Goal: Task Accomplishment & Management: Use online tool/utility

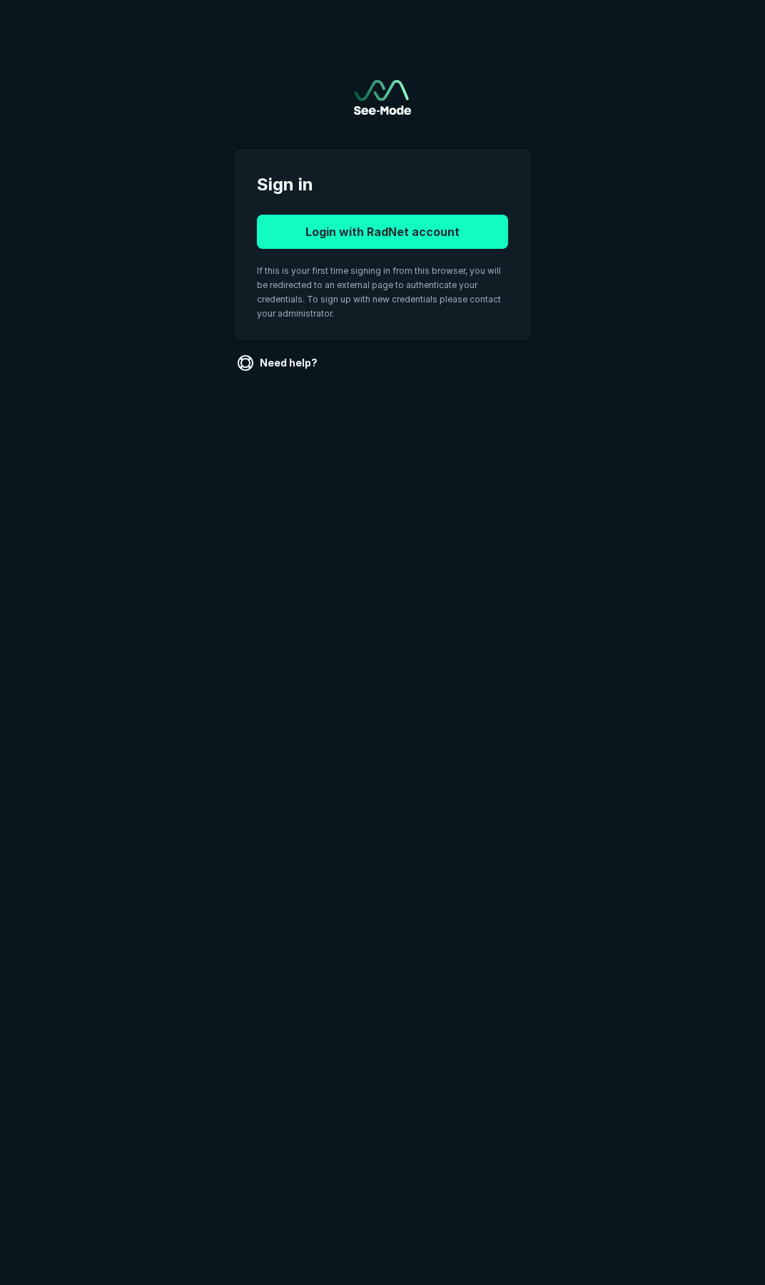
click at [380, 237] on button "Login with RadNet account" at bounding box center [382, 232] width 251 height 34
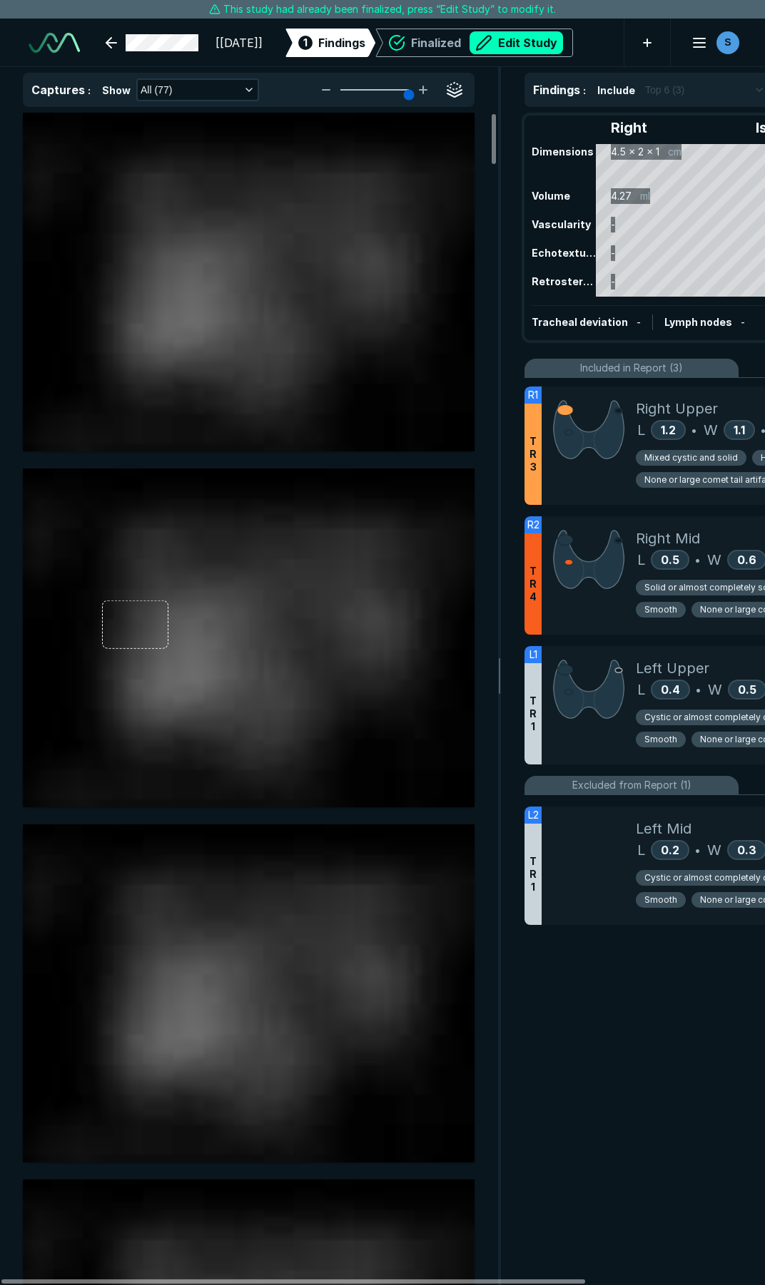
scroll to position [7284, 5273]
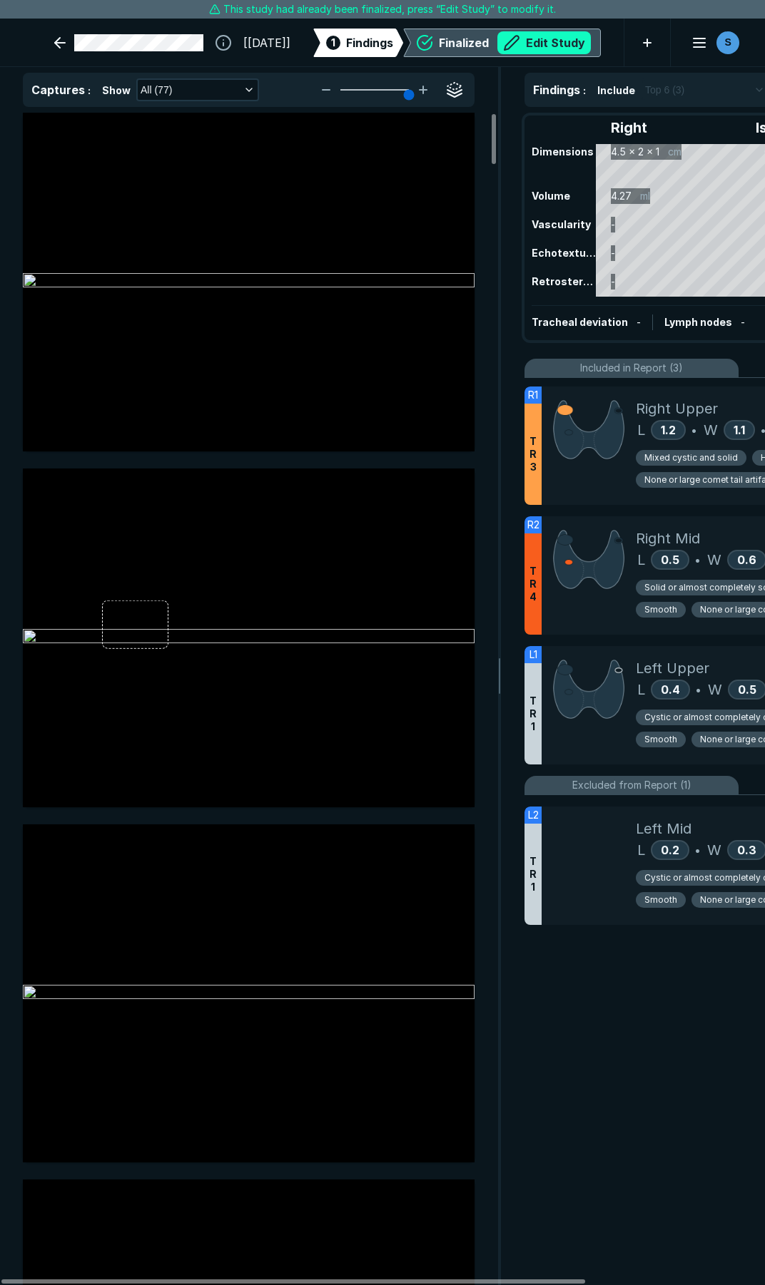
drag, startPoint x: 519, startPoint y: 47, endPoint x: 537, endPoint y: 88, distance: 45.0
click at [519, 47] on button "Edit Study" at bounding box center [543, 42] width 93 height 23
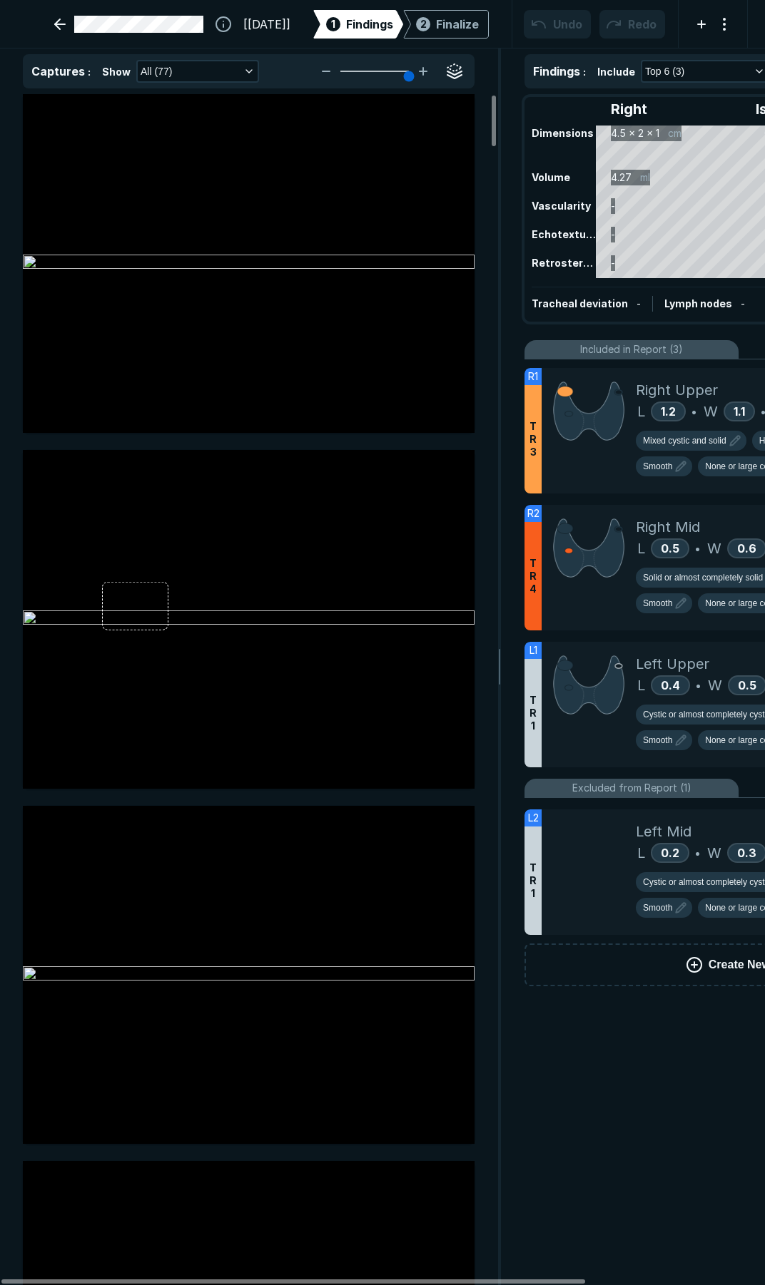
scroll to position [7367, 5273]
click at [588, 479] on div at bounding box center [588, 431] width 94 height 126
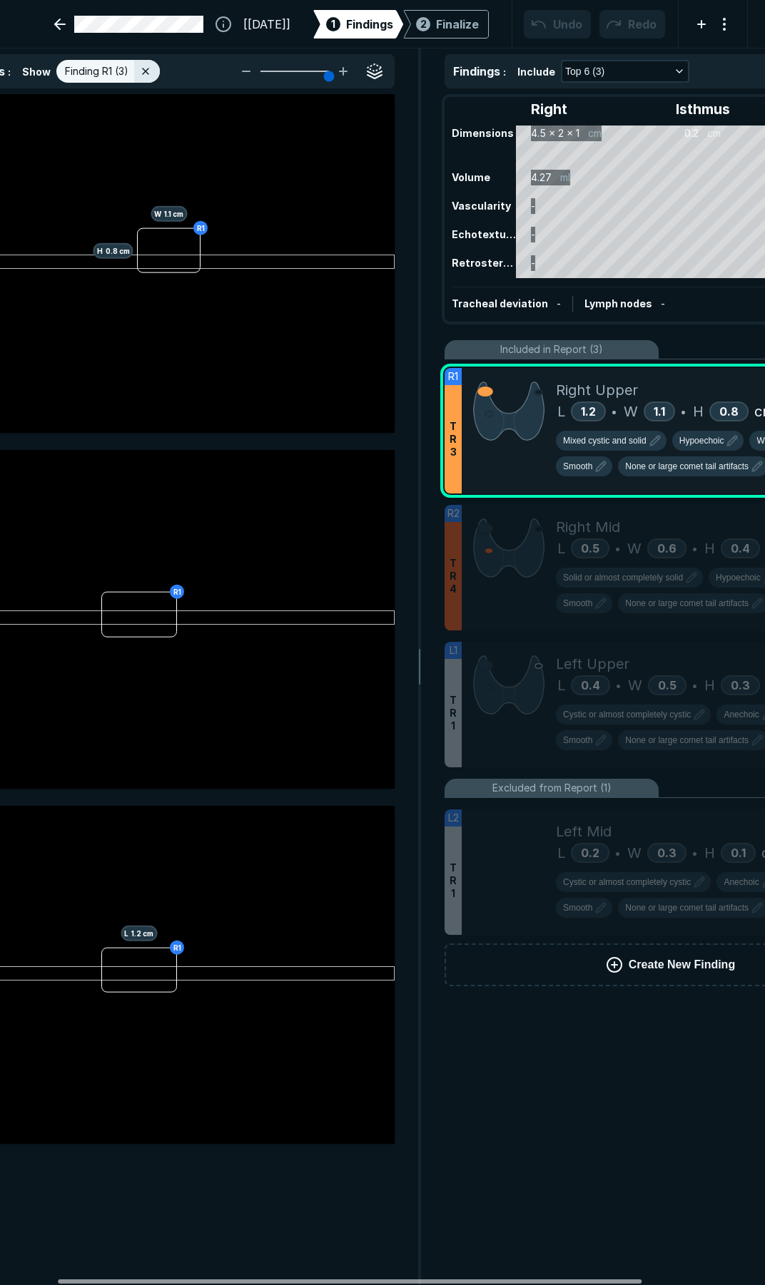
scroll to position [0, 81]
drag, startPoint x: 396, startPoint y: 1282, endPoint x: 458, endPoint y: 1281, distance: 62.1
click at [458, 1281] on div at bounding box center [354, 1281] width 583 height 4
click at [703, 438] on span "Hypoechoic" at bounding box center [700, 440] width 45 height 13
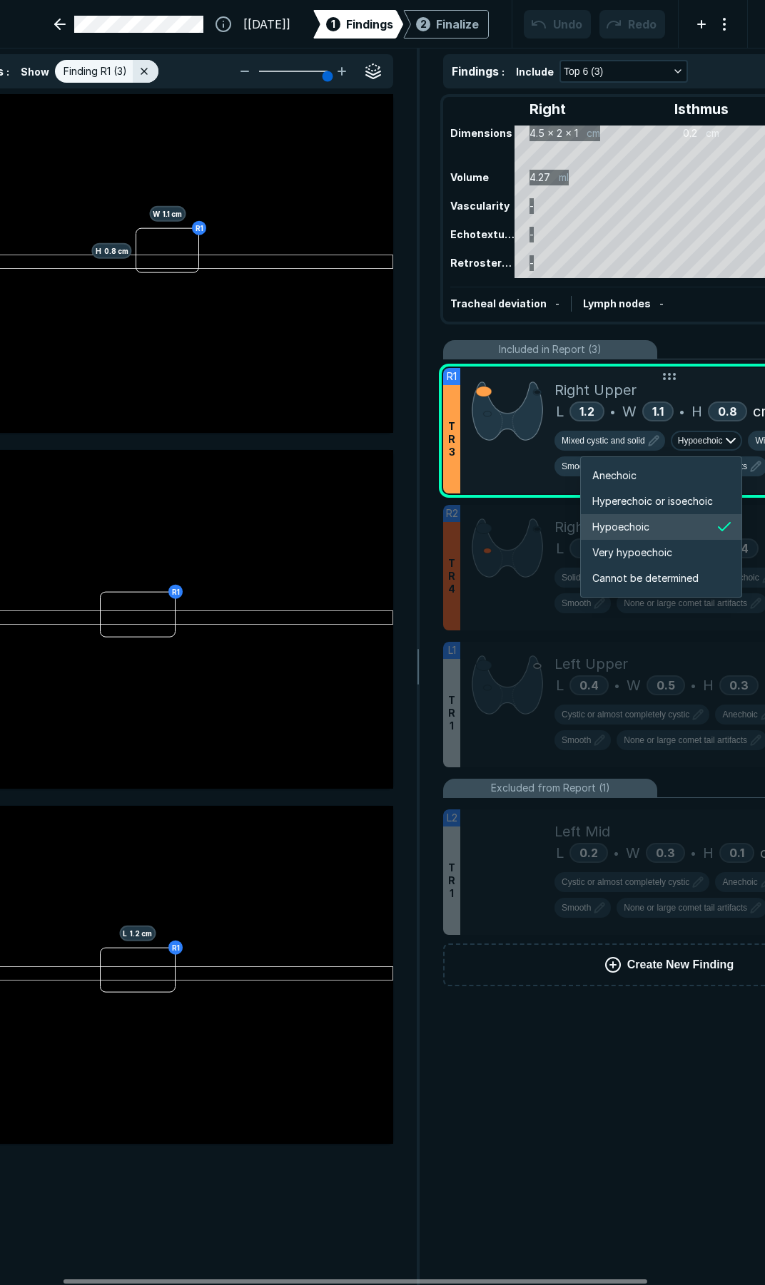
scroll to position [2380, 2556]
click at [645, 506] on span "Hyperechoic or isoechoic" at bounding box center [652, 502] width 121 height 16
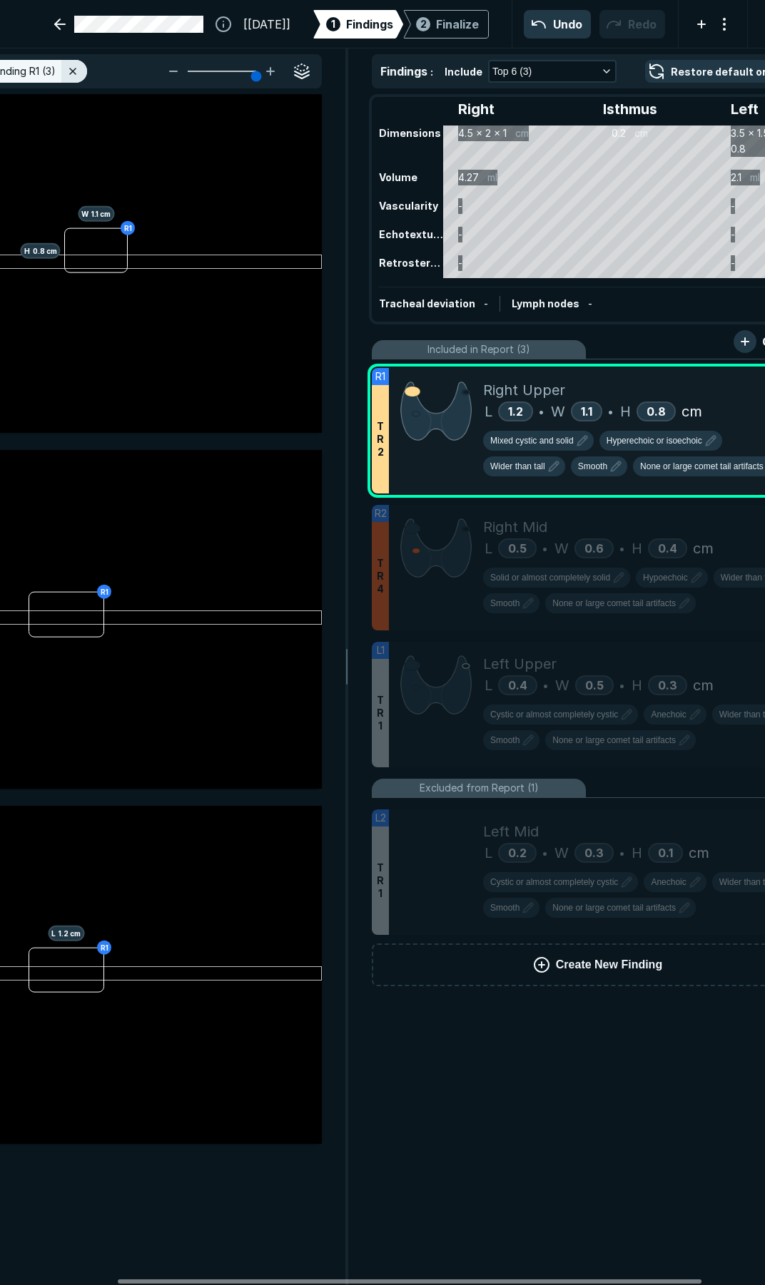
drag, startPoint x: 534, startPoint y: 1278, endPoint x: 620, endPoint y: 1240, distance: 94.5
click at [589, 1279] on div at bounding box center [409, 1281] width 583 height 4
click at [550, 436] on span "Mixed cystic and solid" at bounding box center [530, 440] width 83 height 13
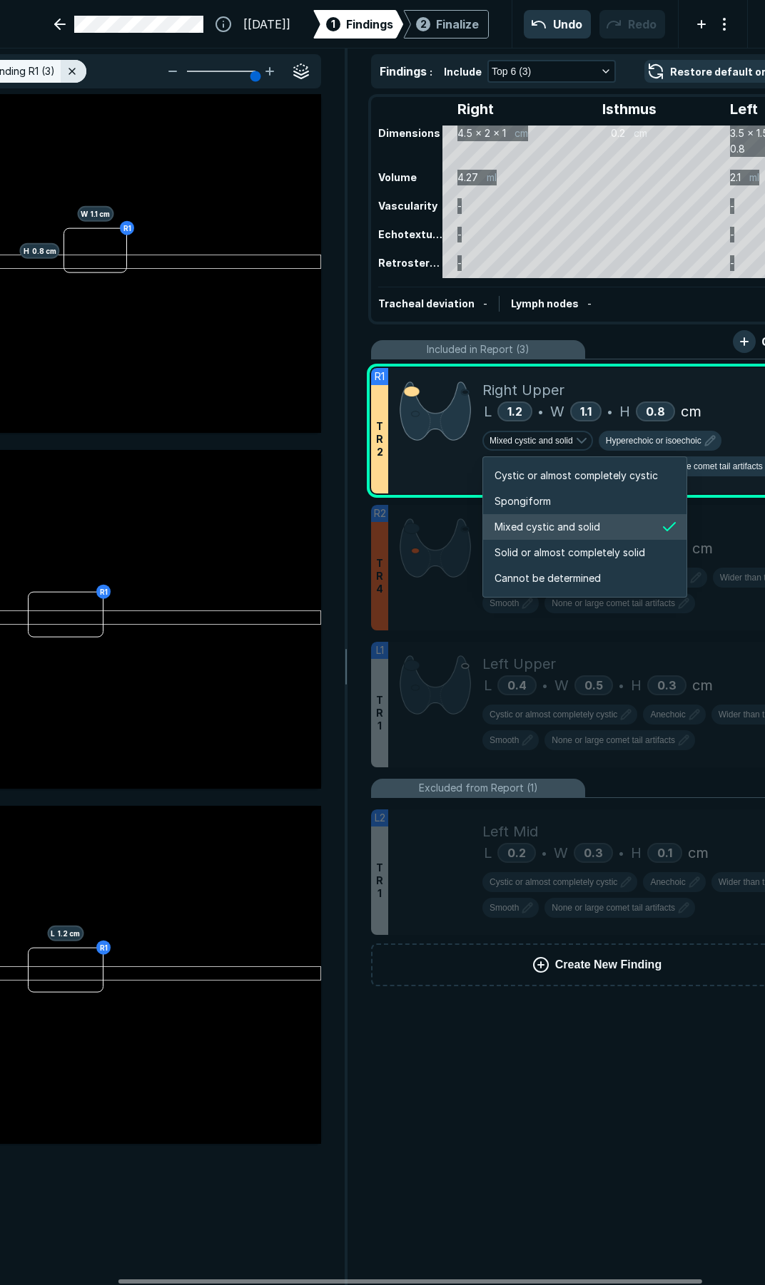
scroll to position [2380, 2739]
click at [526, 547] on span "Solid or almost completely solid" at bounding box center [569, 553] width 150 height 16
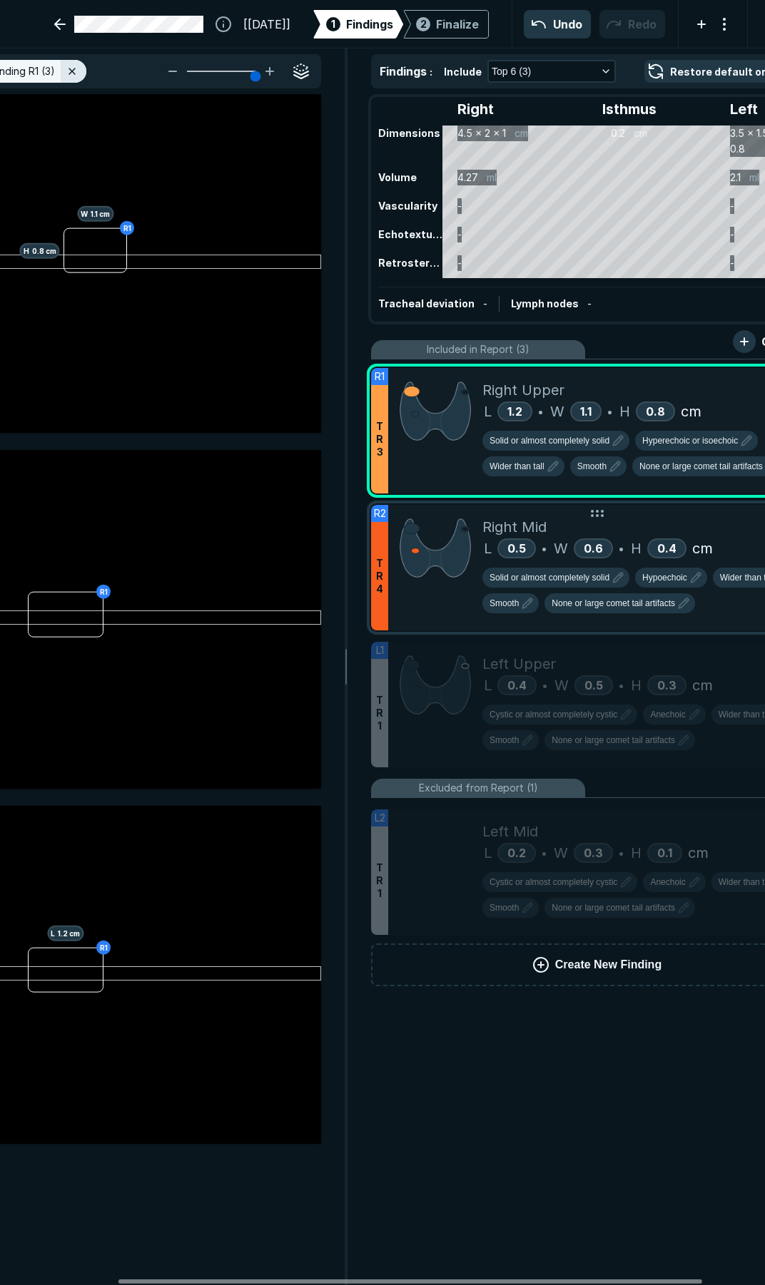
click at [648, 528] on div "Right Mid" at bounding box center [646, 526] width 329 height 21
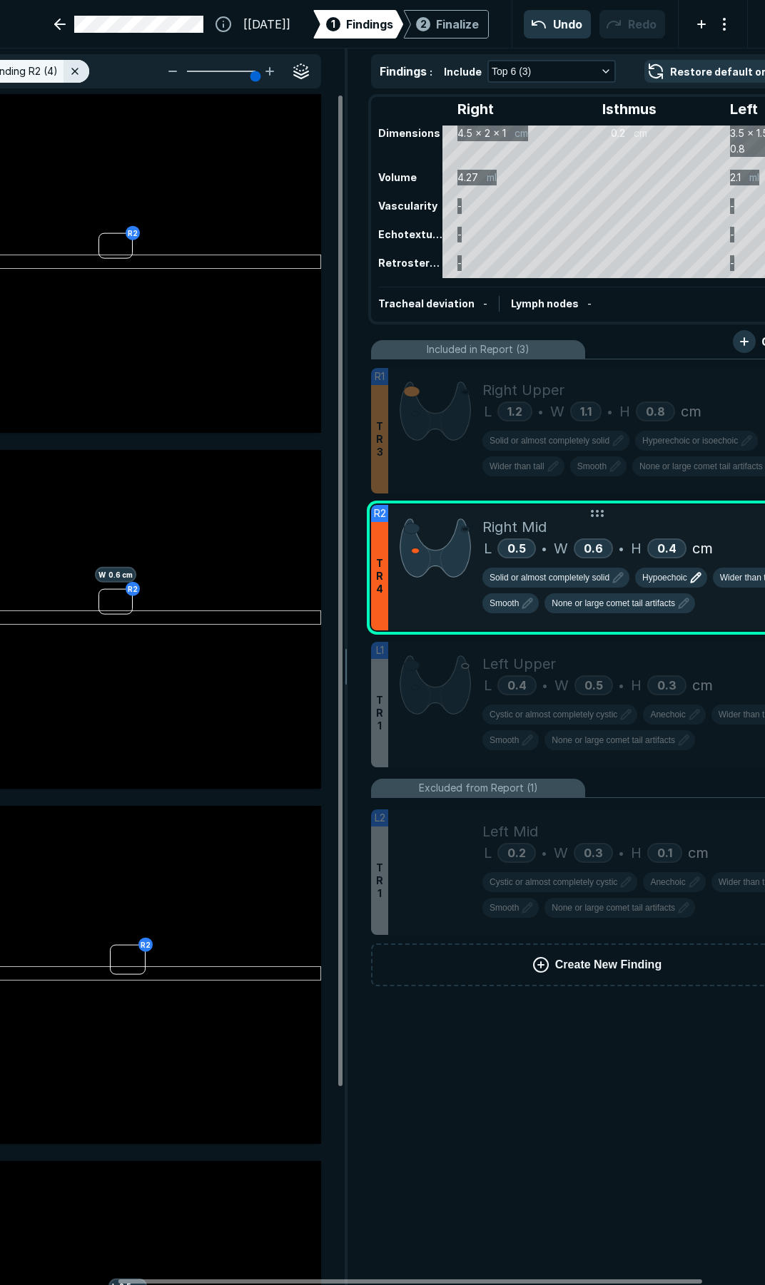
click at [674, 585] on button "Hypoechoic" at bounding box center [671, 578] width 72 height 20
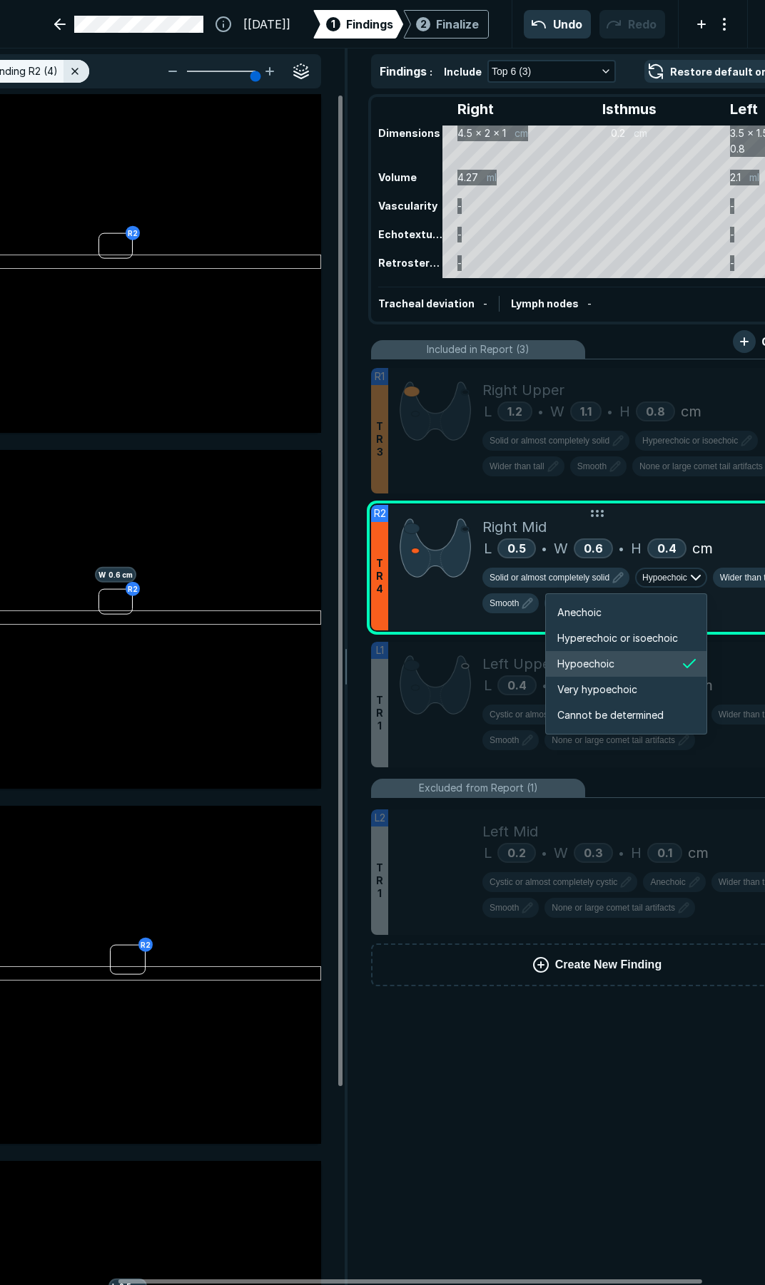
scroll to position [2380, 2556]
click at [640, 642] on span "Hyperechoic or isoechoic" at bounding box center [617, 638] width 121 height 16
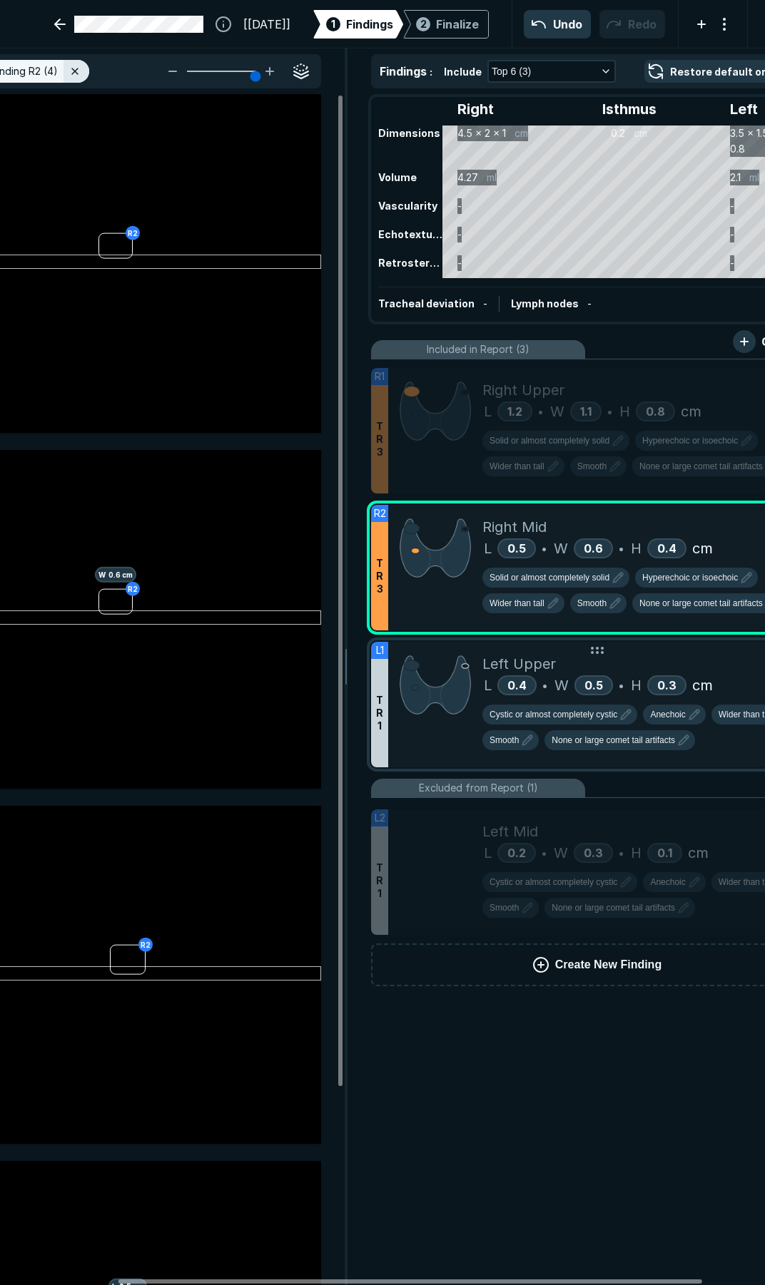
click at [667, 663] on div "Left Upper" at bounding box center [646, 663] width 329 height 21
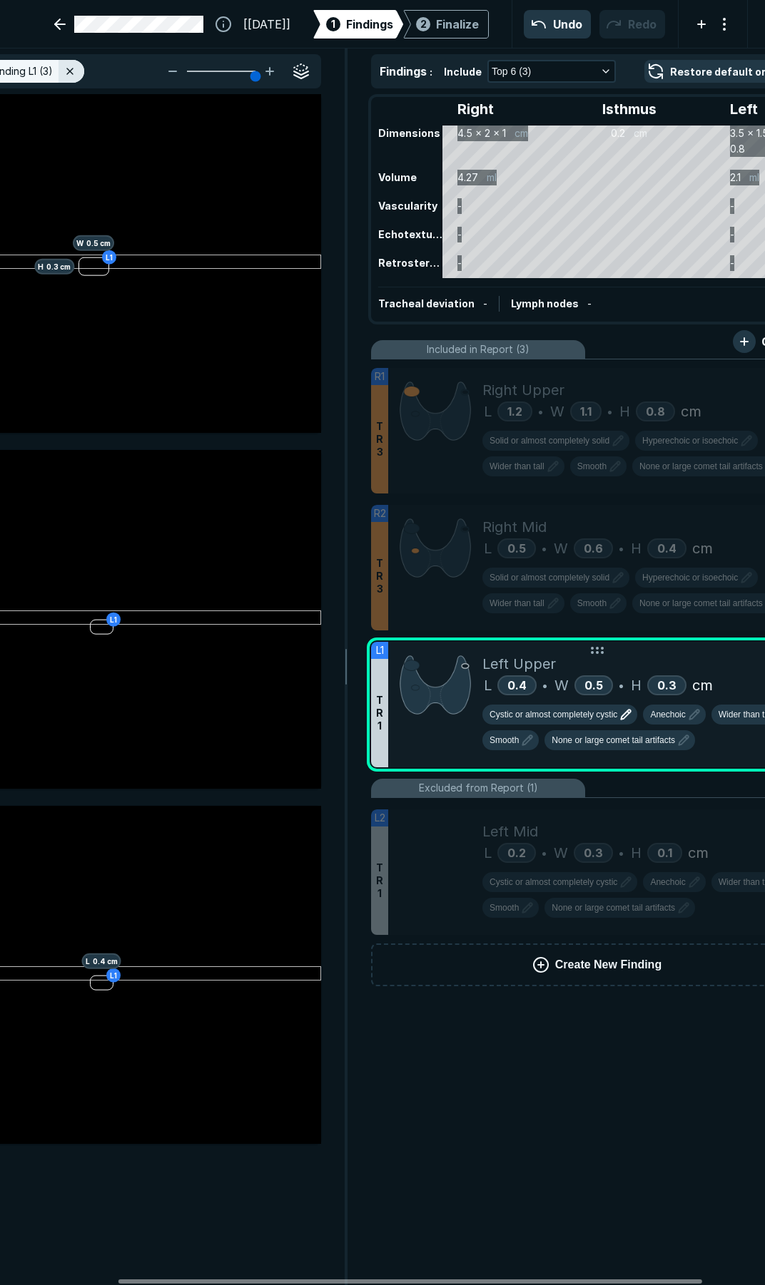
click at [575, 715] on span "Cystic or almost completely cystic" at bounding box center [553, 714] width 128 height 13
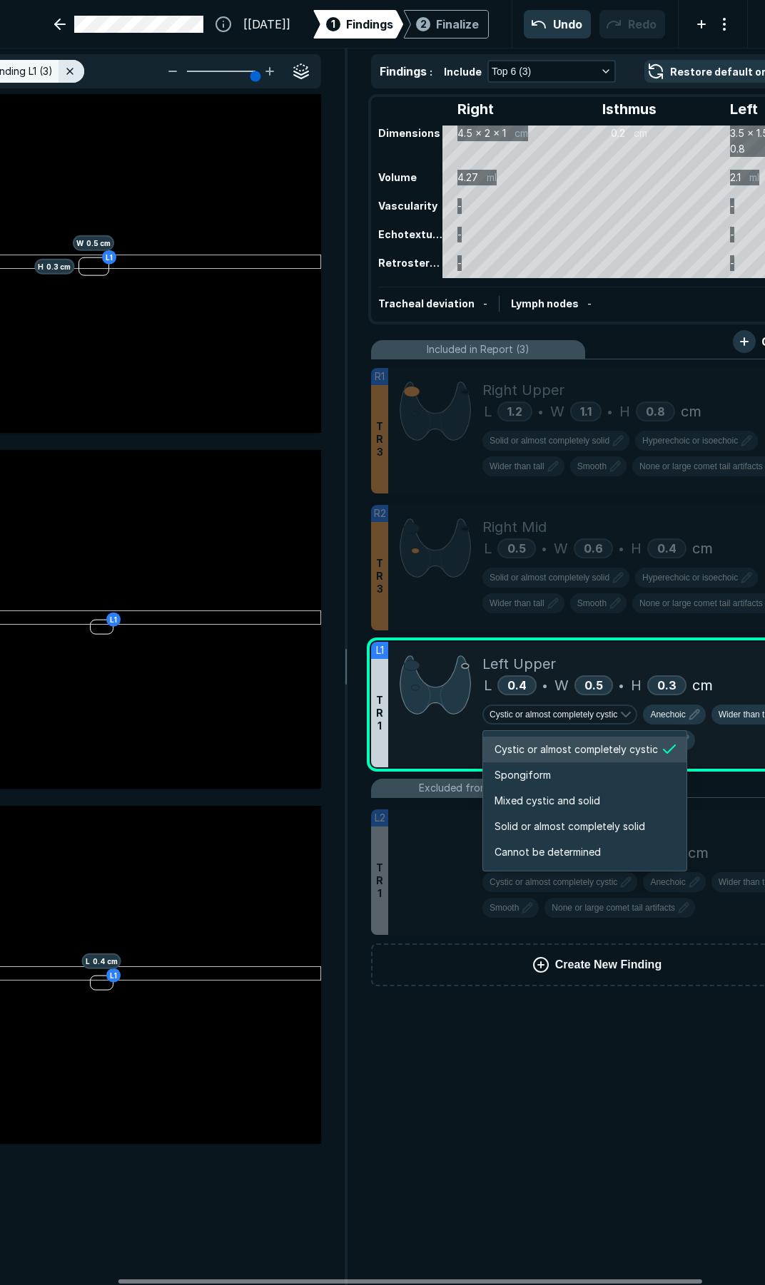
scroll to position [2380, 2739]
click at [561, 801] on span "Mixed cystic and solid" at bounding box center [547, 801] width 106 height 16
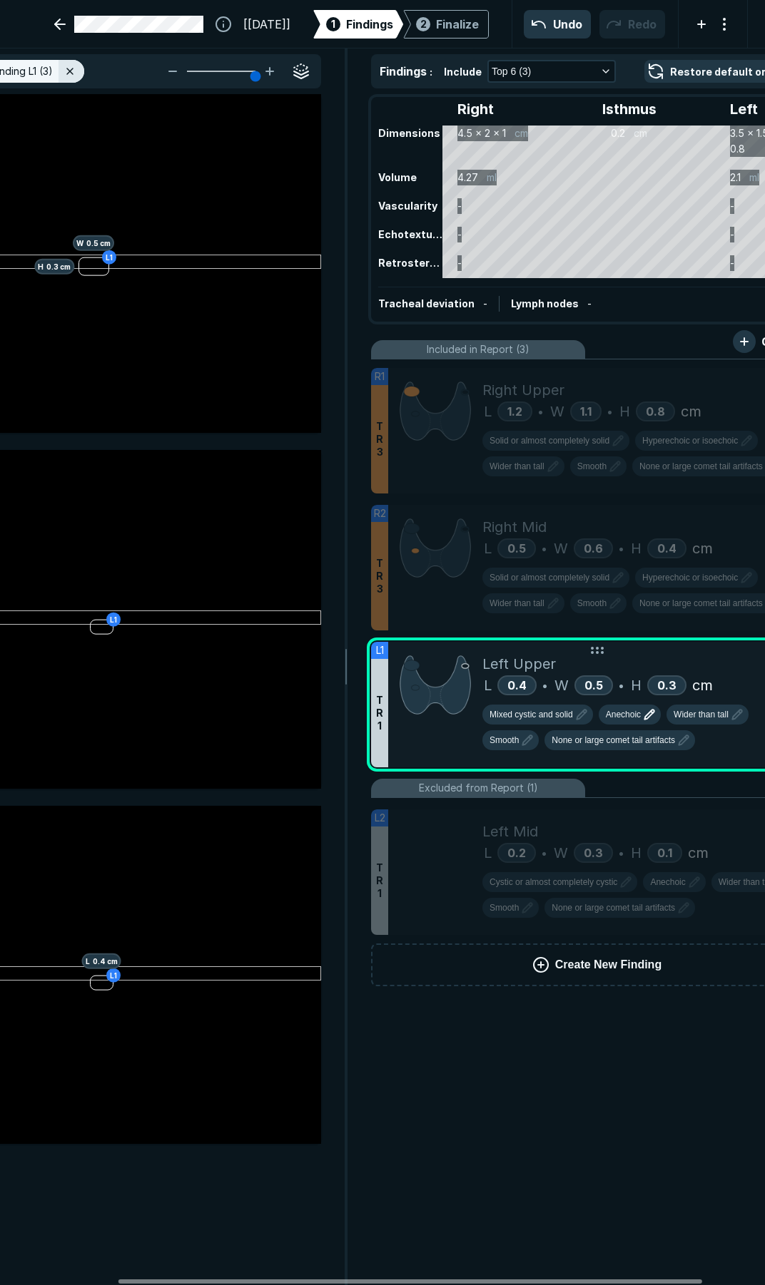
click at [629, 715] on span "Anechoic" at bounding box center [623, 714] width 35 height 13
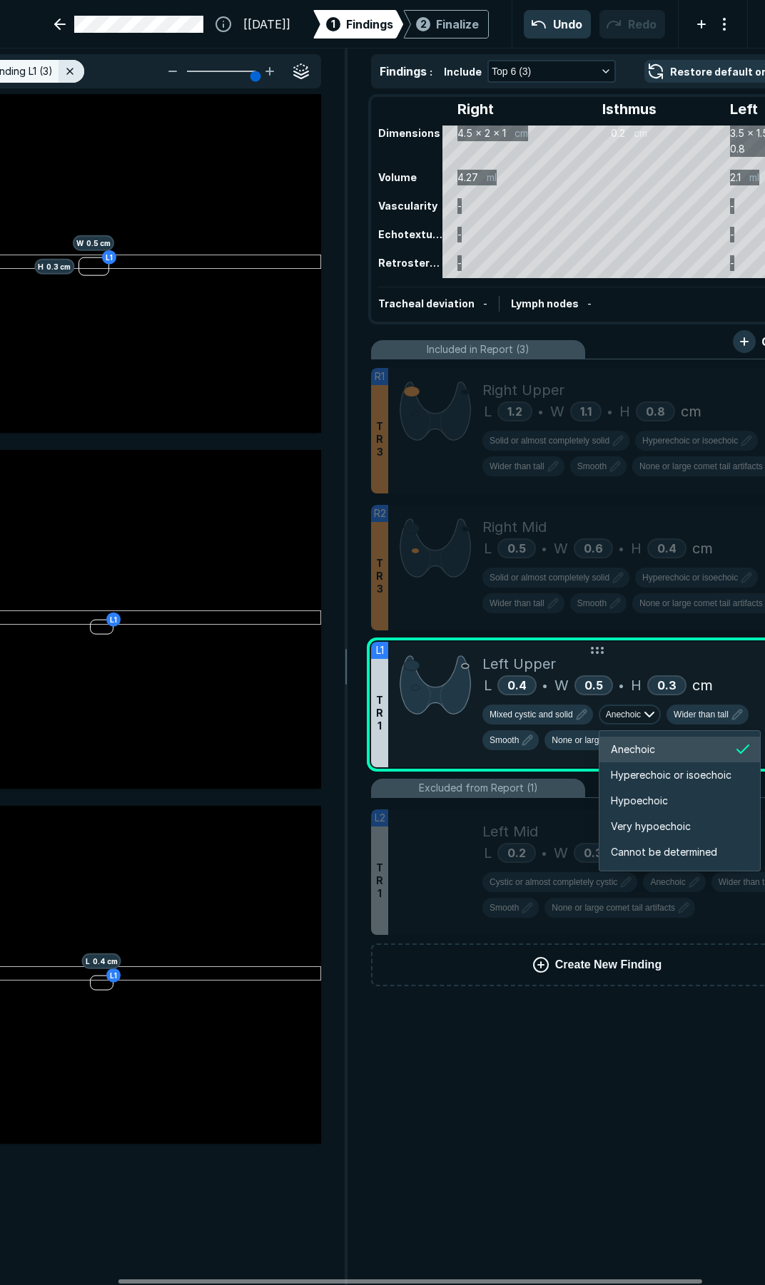
scroll to position [2380, 2556]
click at [667, 780] on span "Hyperechoic or isoechoic" at bounding box center [670, 775] width 121 height 16
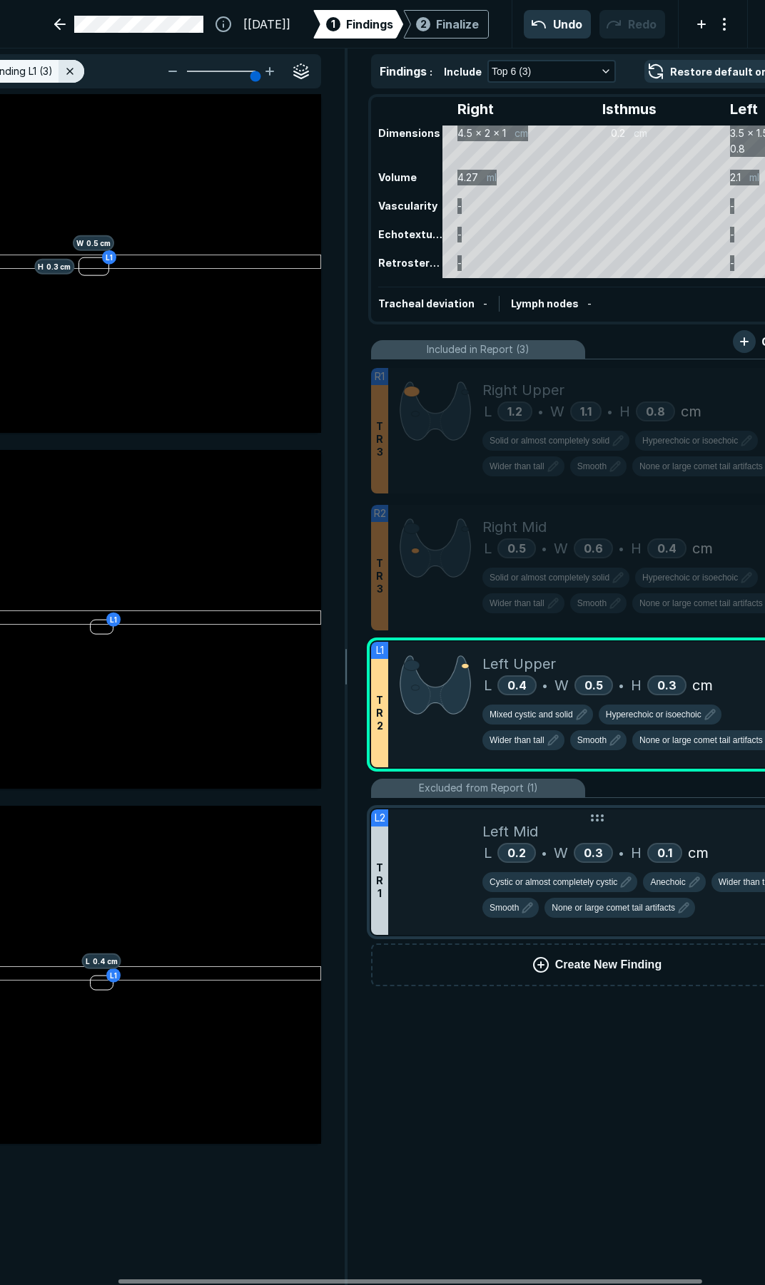
click at [656, 836] on div "Left Mid" at bounding box center [646, 831] width 329 height 21
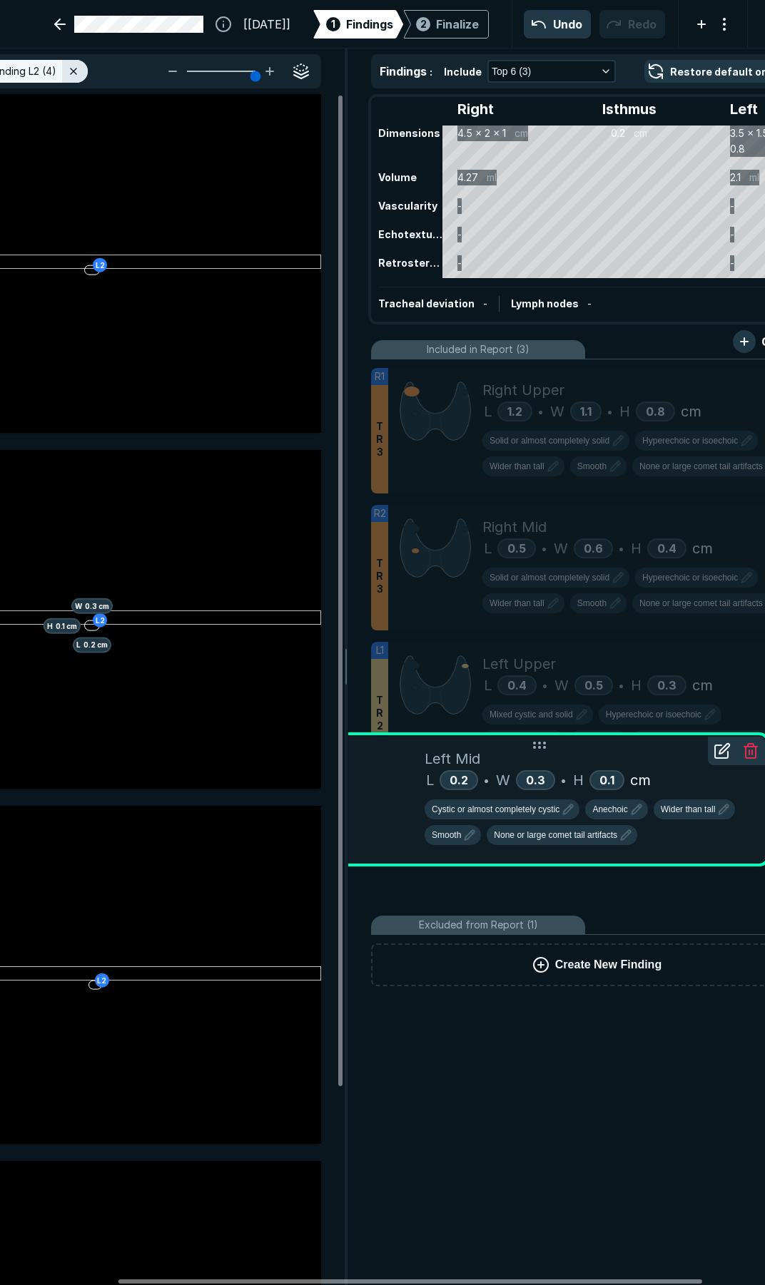
drag, startPoint x: 655, startPoint y: 842, endPoint x: 634, endPoint y: 769, distance: 75.8
click at [634, 769] on div "Left Mid" at bounding box center [588, 758] width 329 height 21
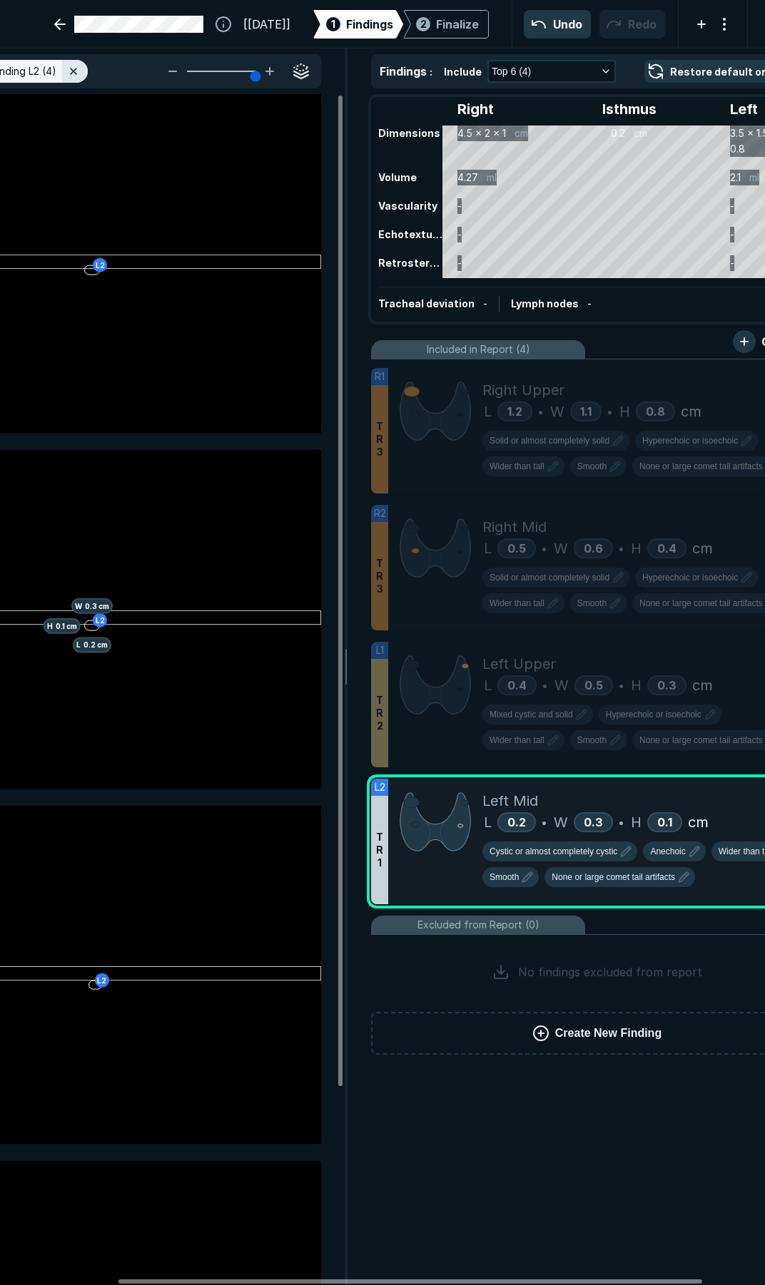
scroll to position [6216, 3842]
click at [444, 21] on div "Finalize" at bounding box center [457, 24] width 43 height 17
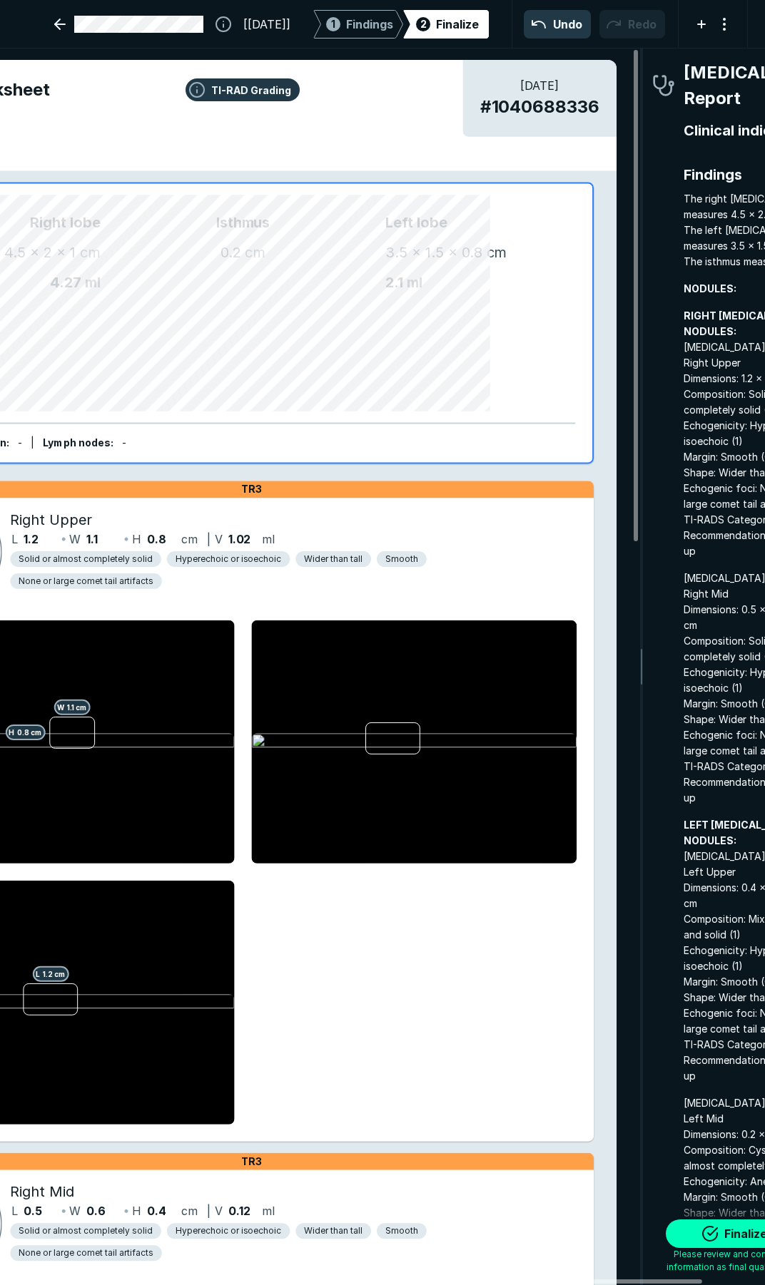
scroll to position [7316, 2577]
click at [735, 1233] on button "Finalize" at bounding box center [736, 1234] width 143 height 29
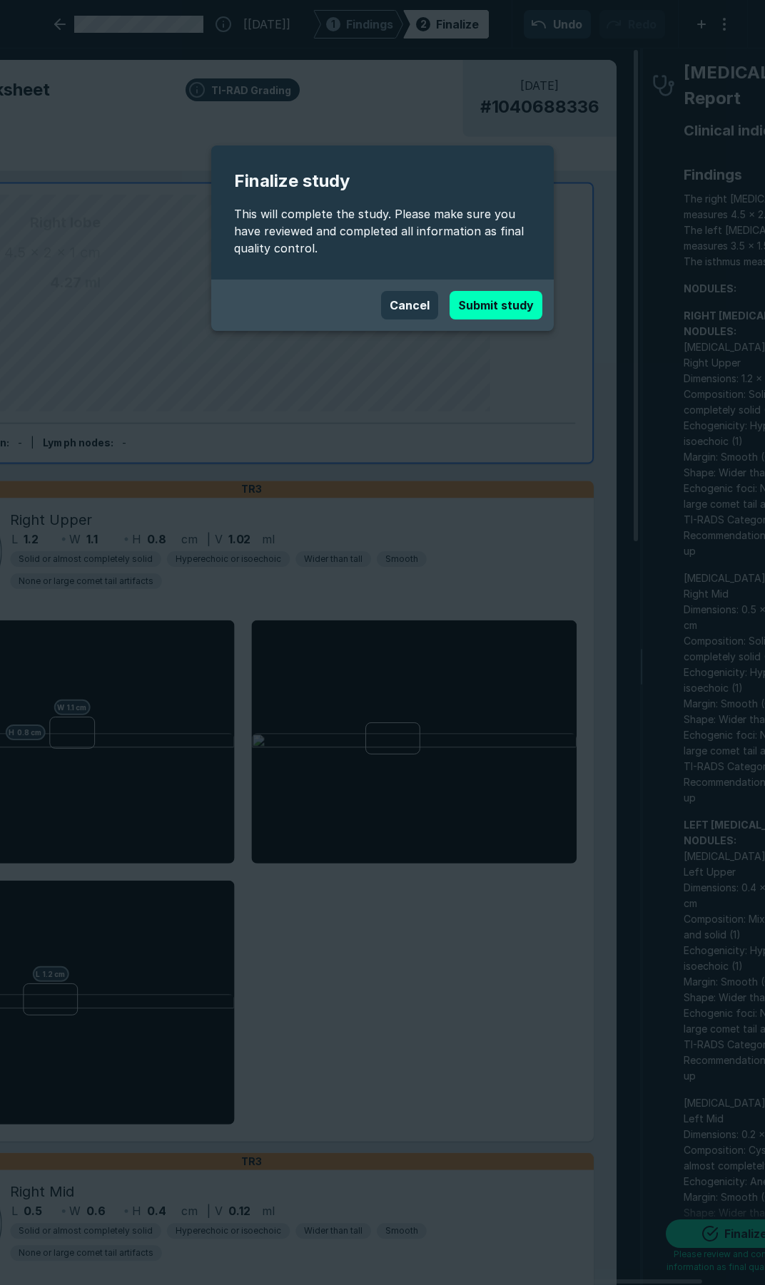
drag, startPoint x: 471, startPoint y: 298, endPoint x: 610, endPoint y: 377, distance: 159.7
click at [471, 297] on button "Submit study" at bounding box center [495, 305] width 93 height 29
